Goal: Information Seeking & Learning: Learn about a topic

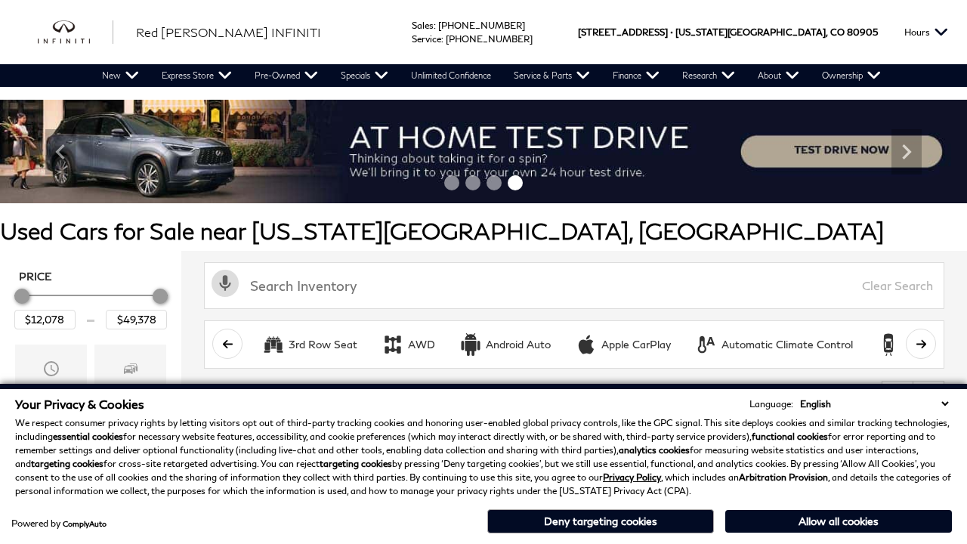
scroll to position [629, 0]
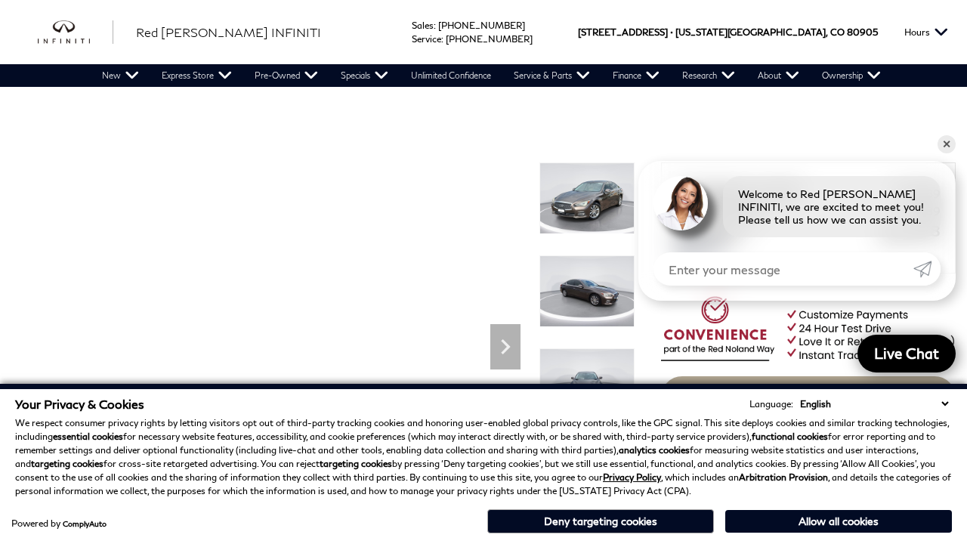
scroll to position [1302, 0]
